Goal: Transaction & Acquisition: Purchase product/service

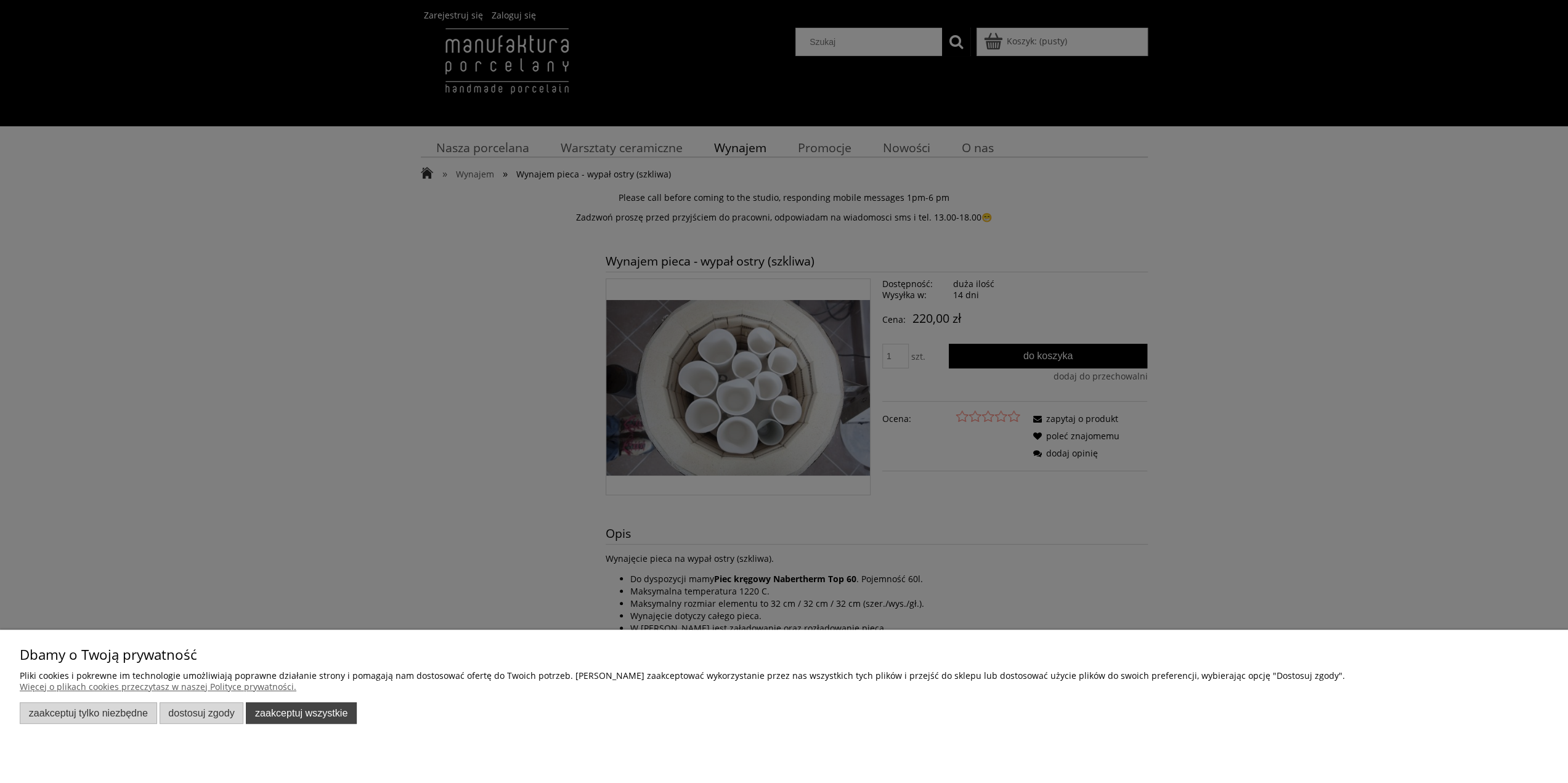
click at [323, 714] on button "Zaakceptuj wszystkie" at bounding box center [301, 713] width 111 height 22
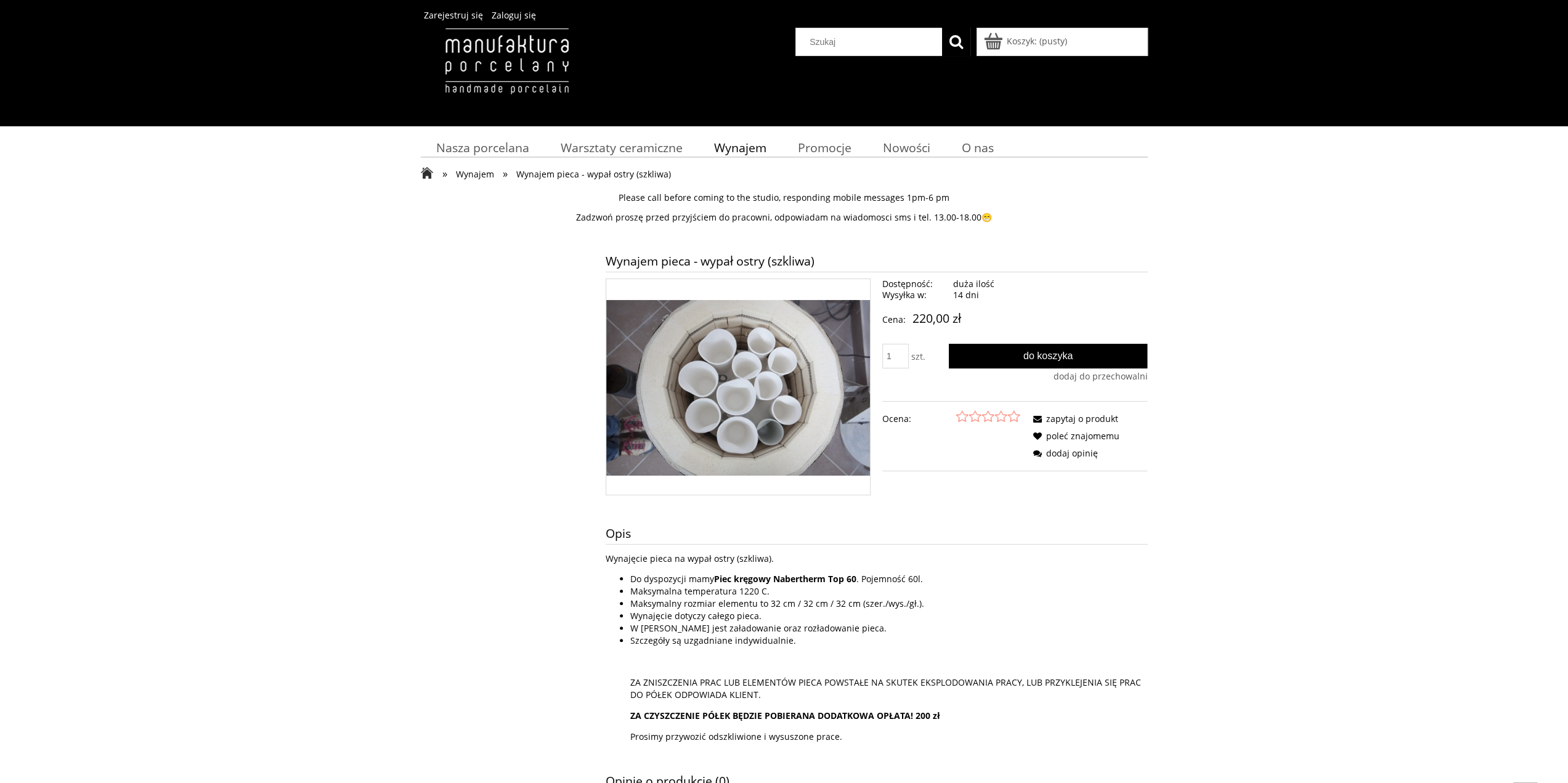
click at [484, 177] on span "Wynajem" at bounding box center [475, 174] width 38 height 12
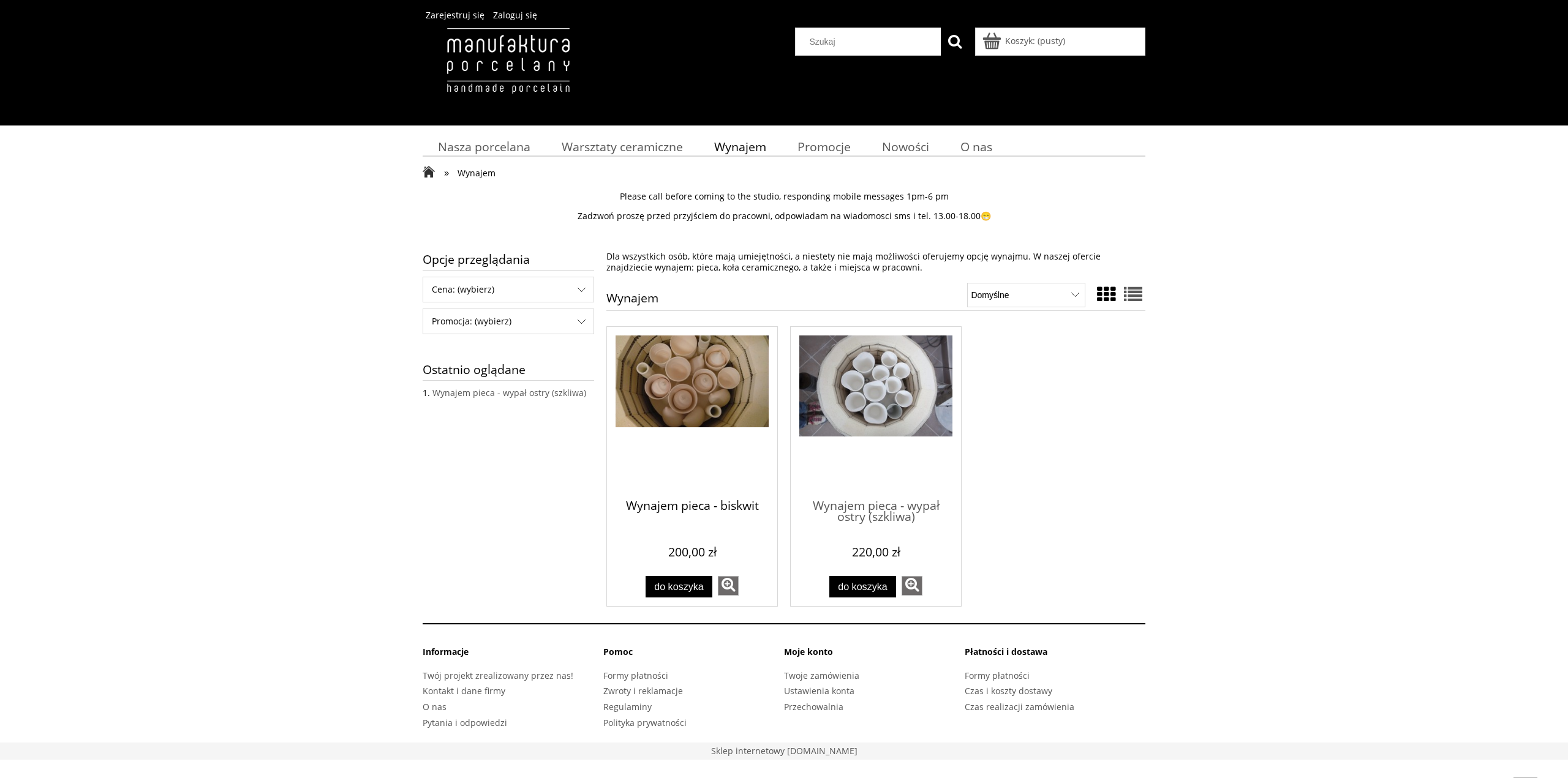
click at [704, 500] on span "Wynajem pieca - biskwit" at bounding box center [693, 507] width 153 height 37
